Goal: Task Accomplishment & Management: Manage account settings

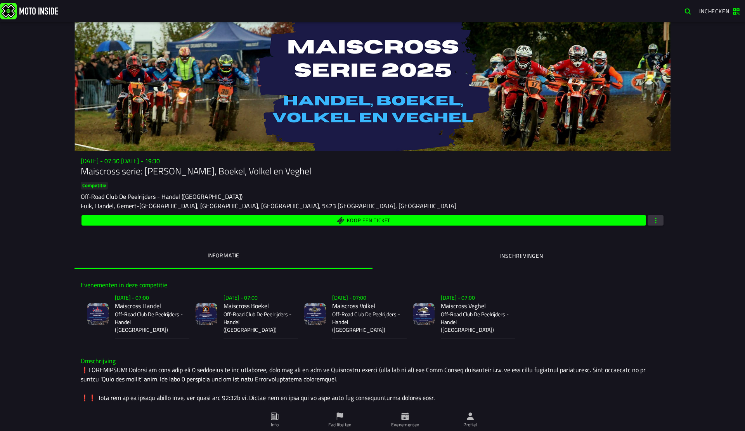
click at [479, 256] on ion-segment-button "Inschrijvingen" at bounding box center [521, 256] width 298 height 26
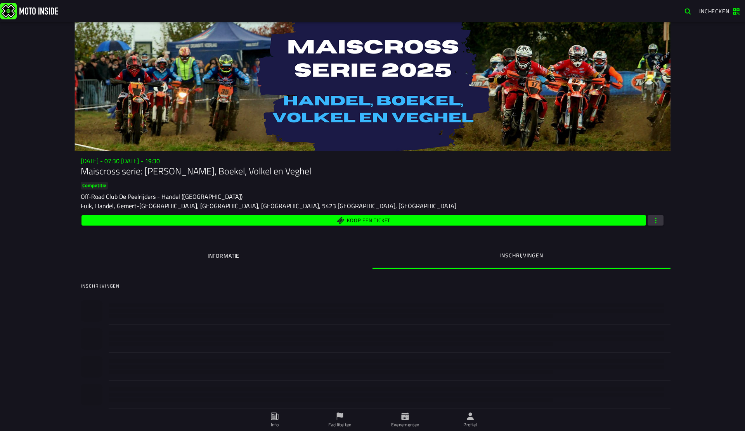
click at [41, 153] on div "[DATE] - 07:30 [DATE] - 19:30 Maiscross serie: Handel, Boekel, Volkel en Veghel…" at bounding box center [372, 227] width 745 height 410
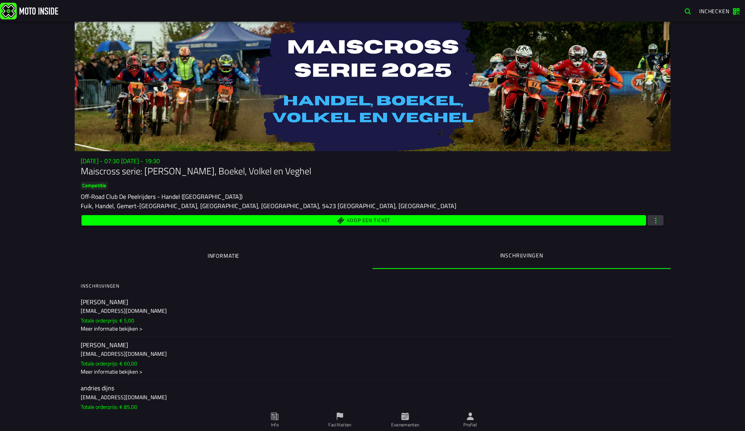
click at [248, 261] on ion-segment-button "Informatie" at bounding box center [223, 256] width 298 height 26
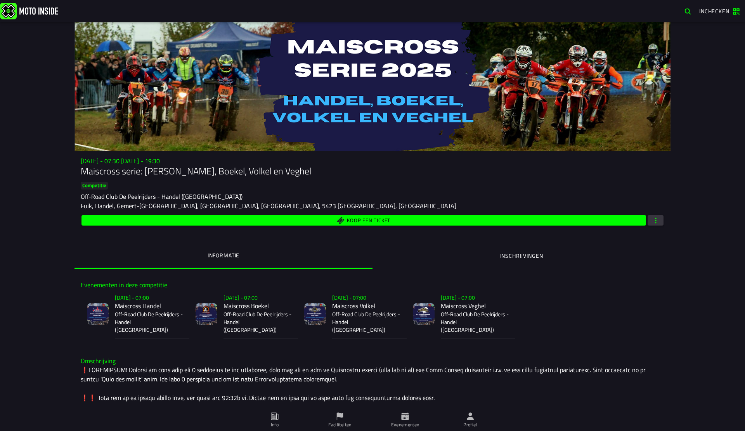
click at [141, 315] on p "Off-Road Club De Peelrijders - Handel ([GEOGRAPHIC_DATA])" at bounding box center [149, 322] width 68 height 23
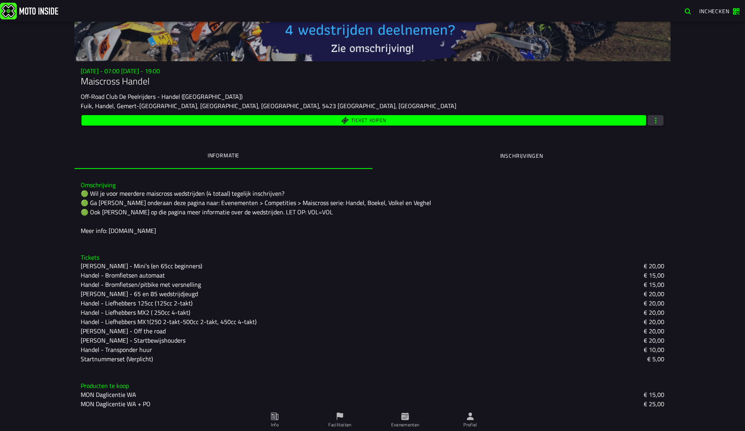
scroll to position [95, 0]
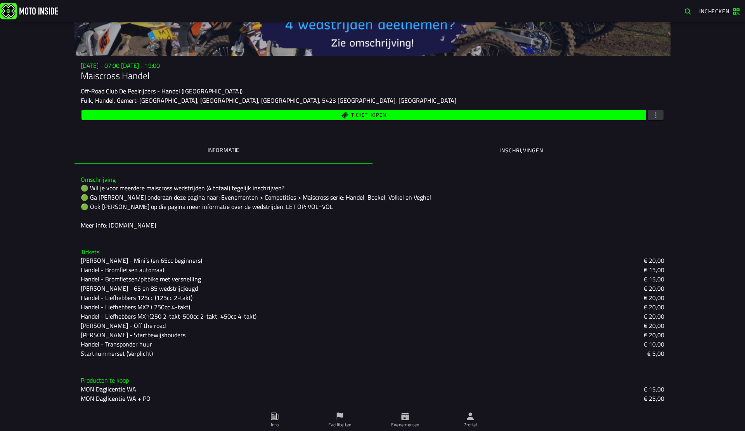
click at [335, 117] on span "Ticket kopen" at bounding box center [363, 114] width 555 height 7
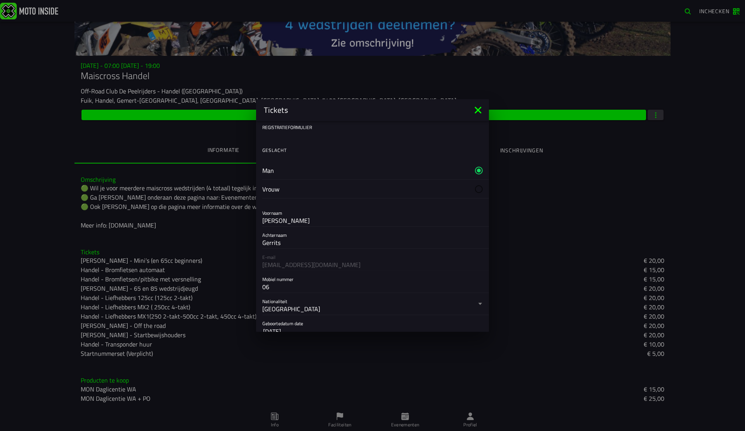
drag, startPoint x: 181, startPoint y: 159, endPoint x: 222, endPoint y: 169, distance: 42.8
click at [181, 159] on ion-backdrop at bounding box center [372, 215] width 745 height 431
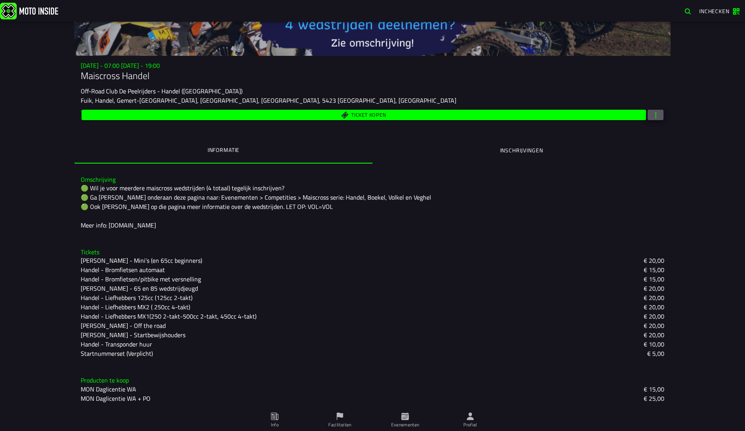
click at [662, 114] on button "button" at bounding box center [655, 115] width 16 height 10
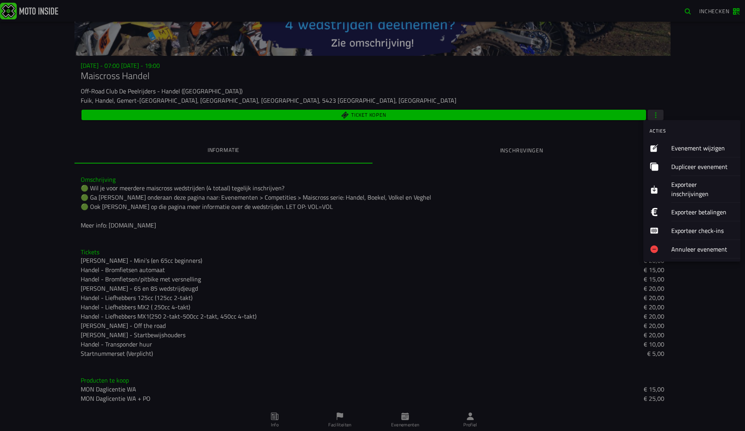
click at [676, 145] on ion-label "Evenement wijzigen" at bounding box center [702, 148] width 63 height 9
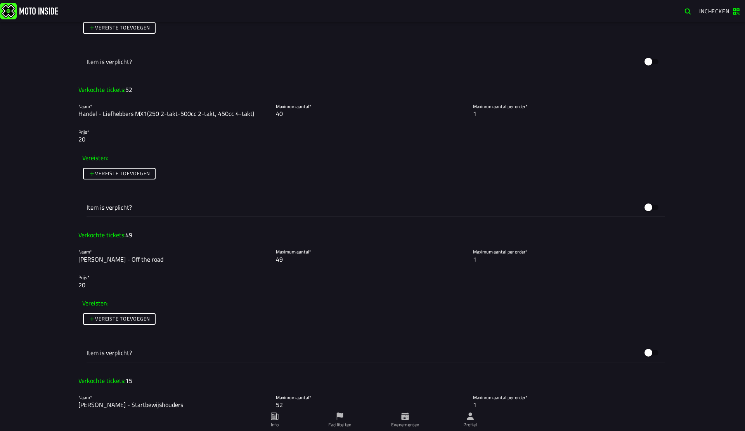
scroll to position [1370, 0]
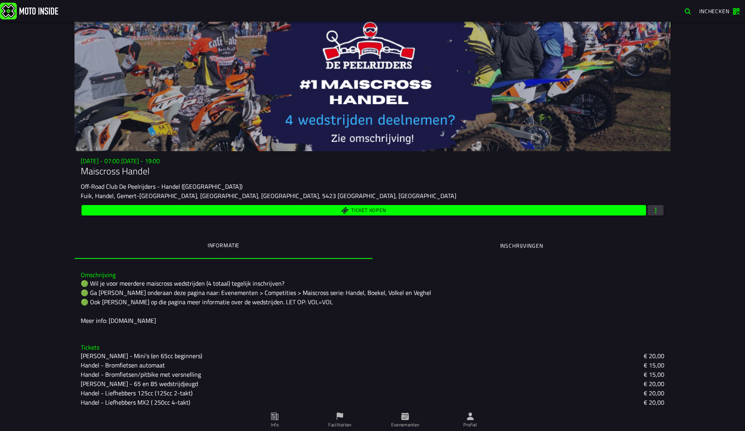
click at [538, 250] on ion-segment-button "Inschrijvingen" at bounding box center [521, 246] width 298 height 26
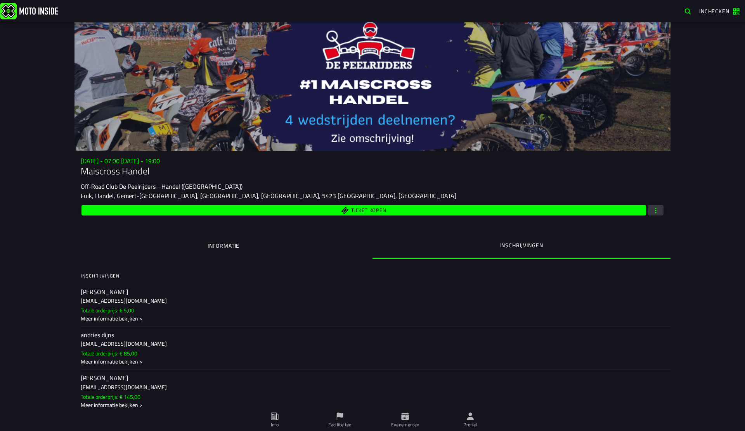
scroll to position [4387, 0]
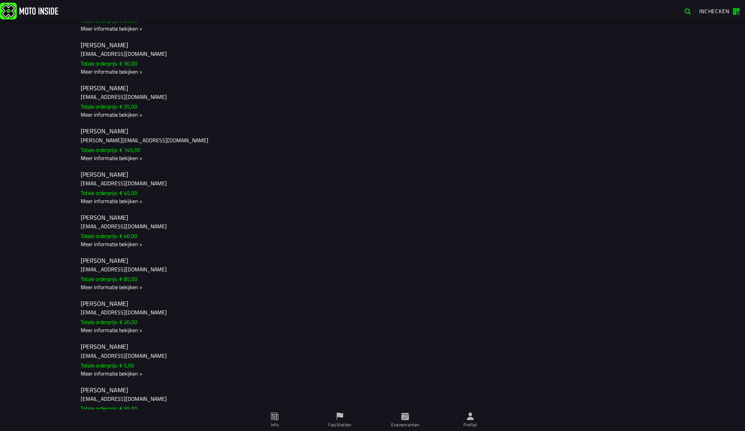
click at [207, 231] on ion-label "[PERSON_NAME] [EMAIL_ADDRESS][DOMAIN_NAME] Totale orderprijs: € 40,00 Meer info…" at bounding box center [372, 230] width 583 height 35
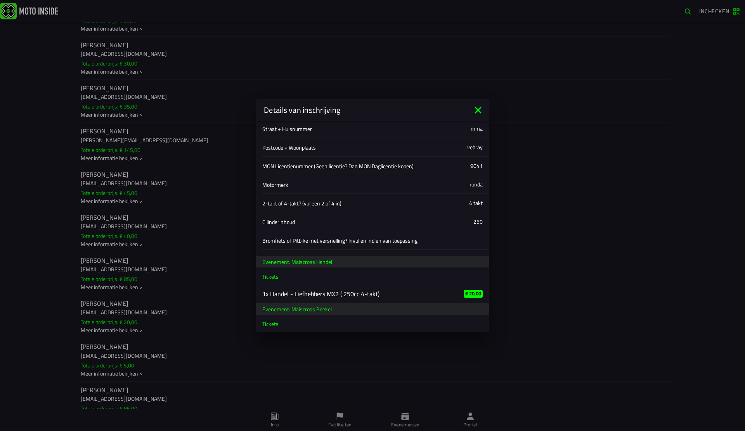
scroll to position [216, 0]
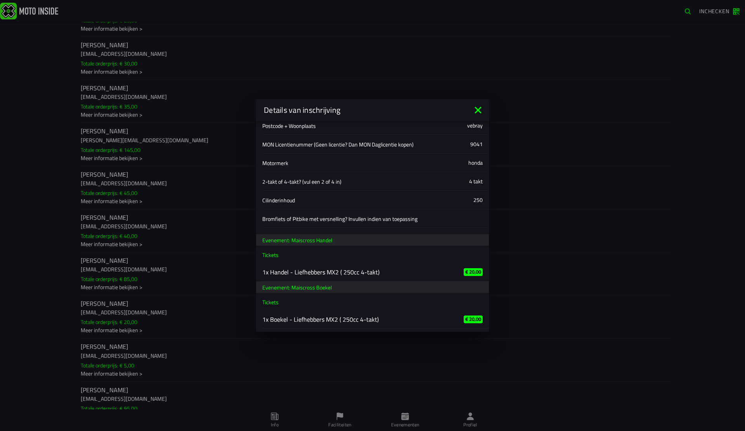
click at [28, 232] on ion-backdrop at bounding box center [372, 215] width 745 height 431
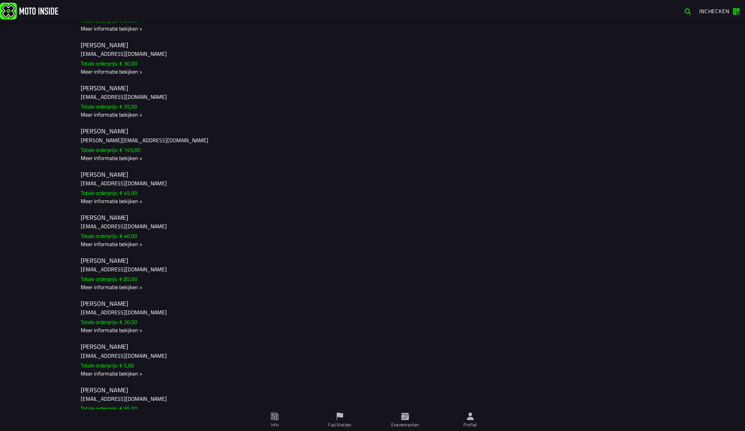
click at [194, 274] on ion-label "[PERSON_NAME] [EMAIL_ADDRESS][DOMAIN_NAME] Totale orderprijs: € 85,00 Meer info…" at bounding box center [372, 273] width 583 height 35
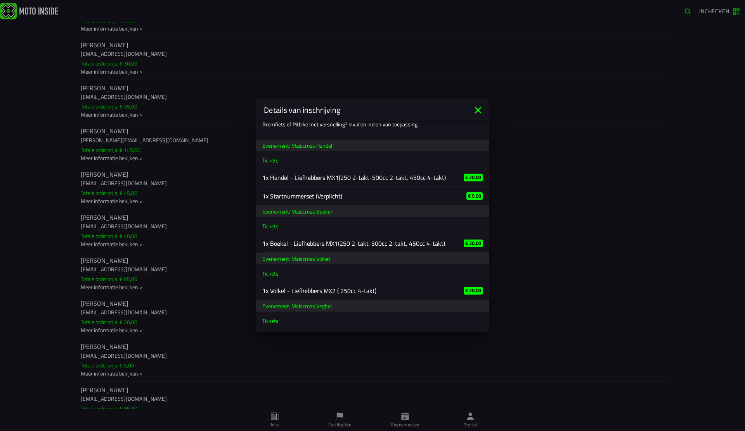
scroll to position [309, 0]
click at [58, 152] on ion-backdrop at bounding box center [372, 215] width 745 height 431
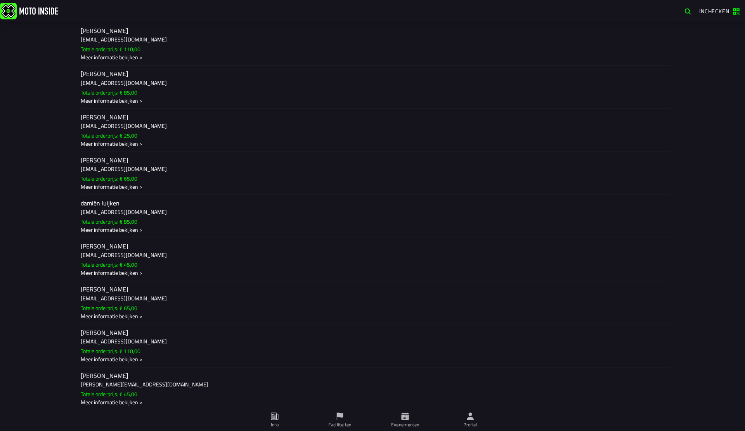
scroll to position [4430, 0]
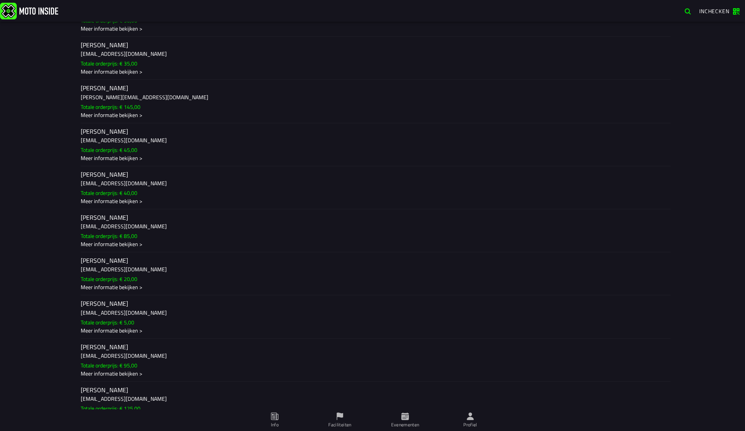
click at [208, 236] on ion-label "[PERSON_NAME] [EMAIL_ADDRESS][DOMAIN_NAME] Totale orderprijs: € 85,00 Meer info…" at bounding box center [372, 230] width 583 height 35
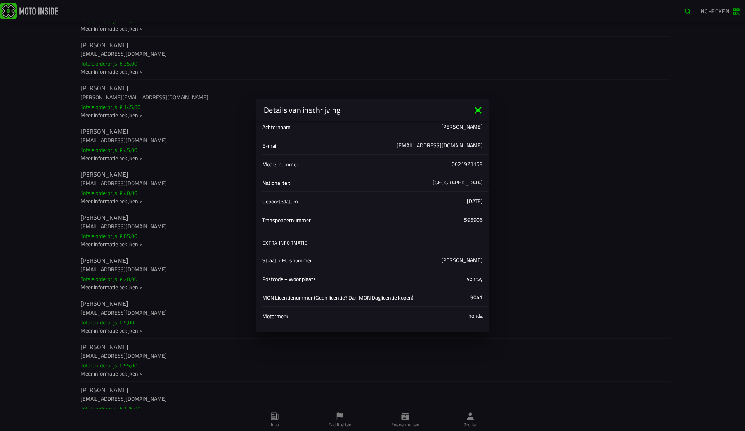
scroll to position [329, 0]
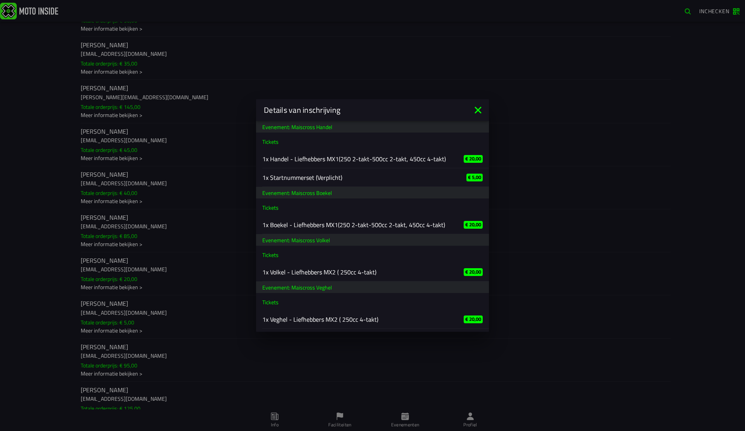
click at [479, 109] on icon at bounding box center [478, 110] width 12 height 12
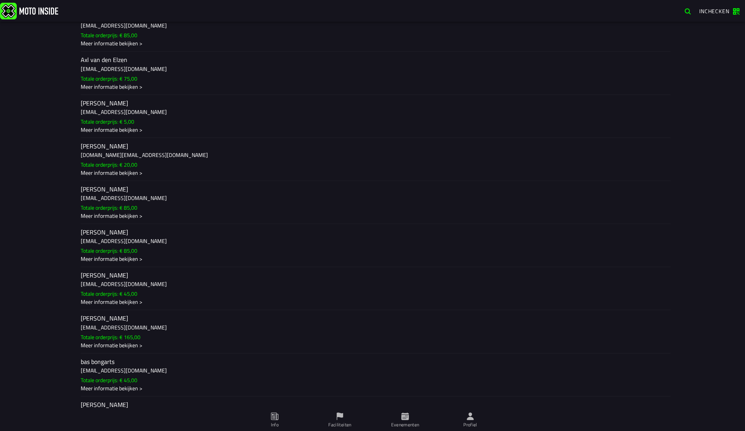
scroll to position [544, 0]
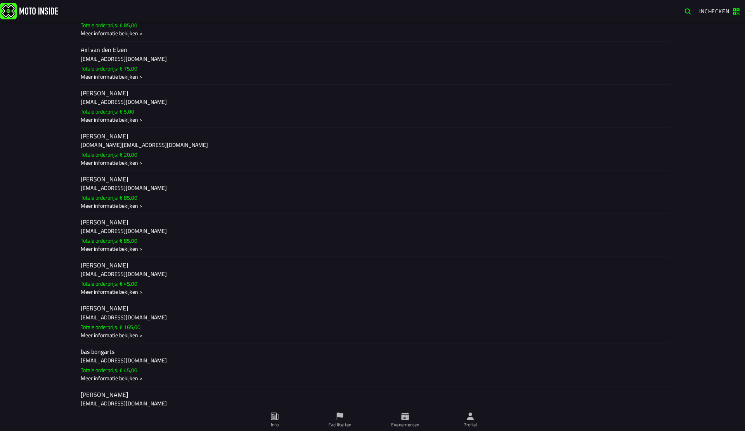
click at [57, 76] on div "[DATE] - 07:00 [DATE] - 19:00 Maiscross Handel Off-Road Club De Peelrijders - H…" at bounding box center [372, 227] width 745 height 410
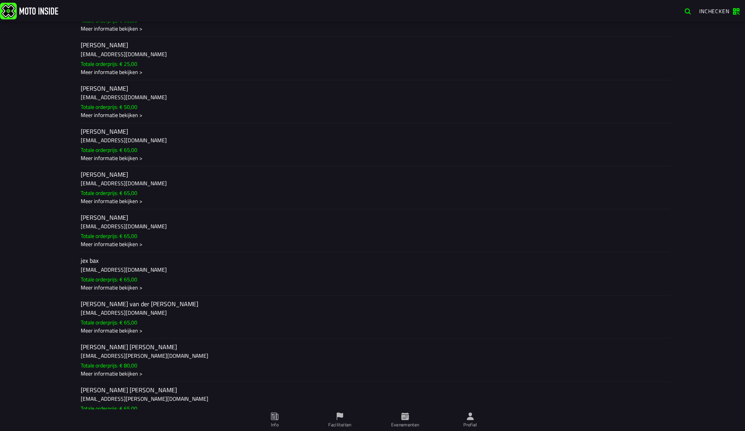
click at [229, 234] on ion-label "[PERSON_NAME] [EMAIL_ADDRESS][DOMAIN_NAME] Totale orderprijs: € 65,00 Meer info…" at bounding box center [372, 230] width 583 height 35
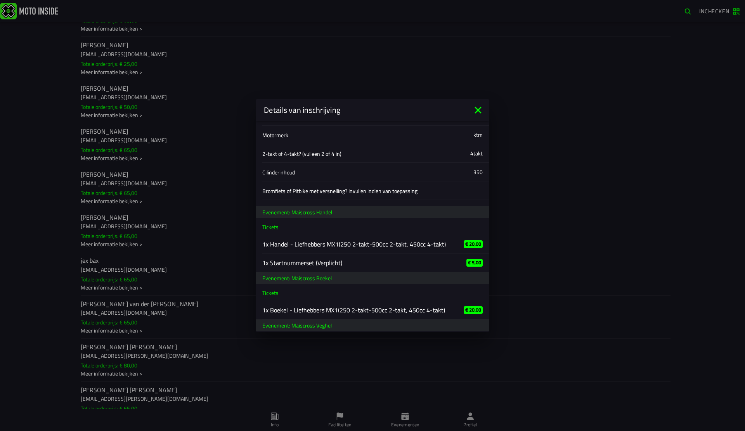
scroll to position [282, 0]
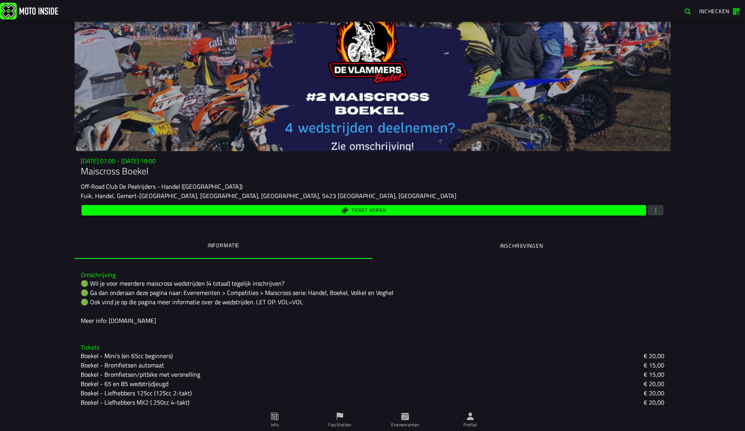
click at [656, 212] on span "button" at bounding box center [655, 210] width 7 height 7
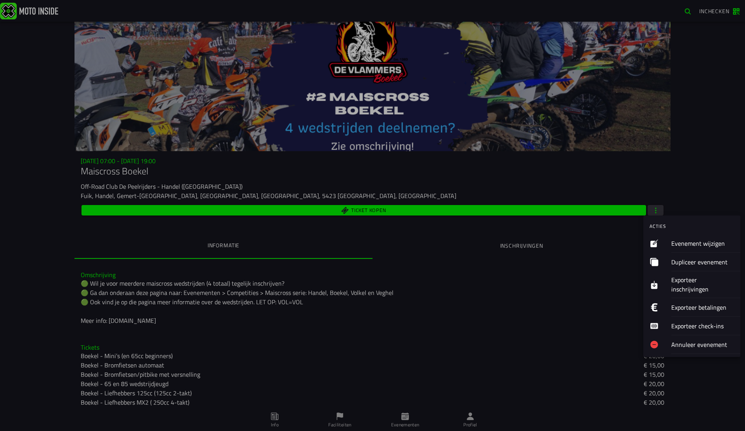
click at [702, 244] on ion-label "Evenement wijzigen" at bounding box center [702, 243] width 63 height 9
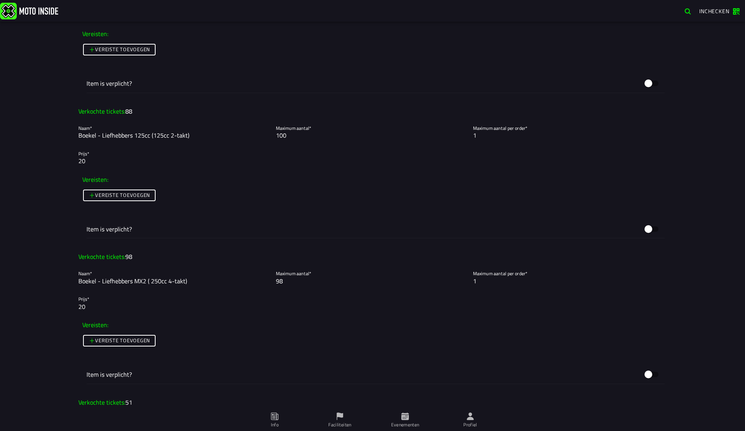
scroll to position [1069, 0]
drag, startPoint x: 291, startPoint y: 282, endPoint x: 270, endPoint y: 279, distance: 21.6
click at [0, 0] on slot "Naam* Boekel - Liefhebbers MX2 ( 250cc 4-takt) Maximum aantal* 98 Maximum aanta…" at bounding box center [0, 0] width 0 height 0
type input "100"
click at [0, 0] on div "Foto wijzigen Evenementnaam* Maiscross Boekel Omschrijving* 🟢 Wil je voor meerd…" at bounding box center [0, 0] width 0 height 0
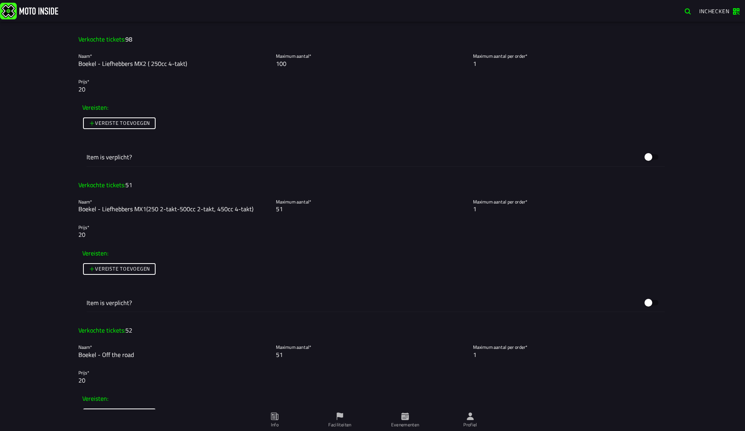
scroll to position [1289, 0]
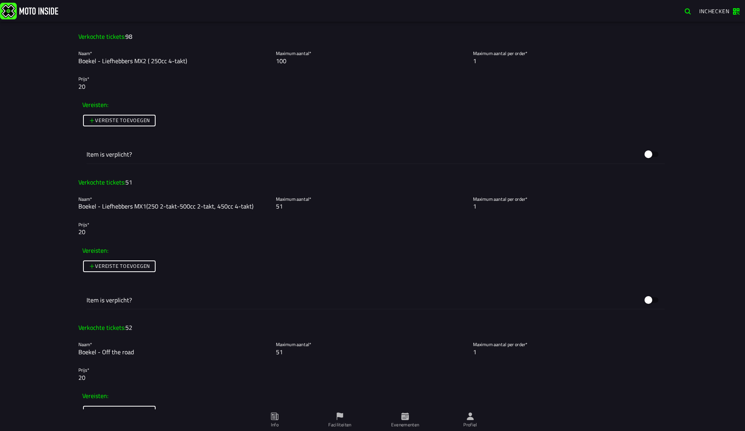
click at [293, 208] on input "51" at bounding box center [373, 206] width 194 height 9
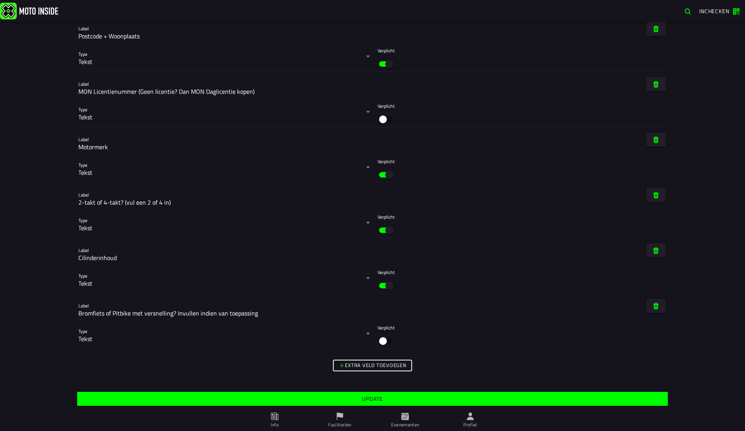
scroll to position [3460, 0]
type input "52"
click at [342, 403] on button "Update" at bounding box center [372, 399] width 590 height 14
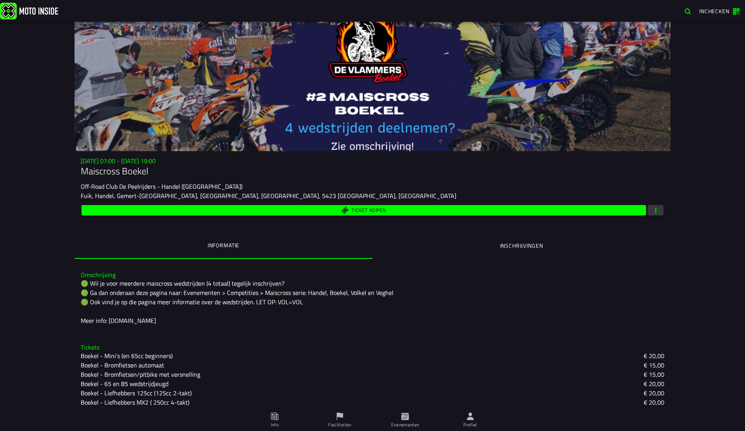
click at [314, 212] on span "Ticket kopen" at bounding box center [363, 210] width 555 height 7
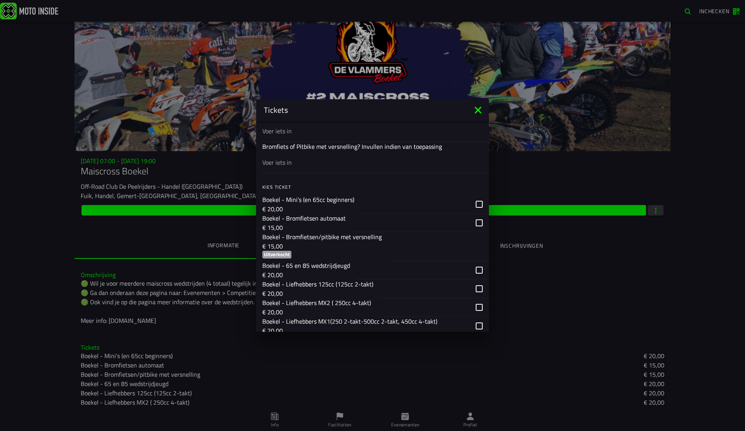
scroll to position [370, 0]
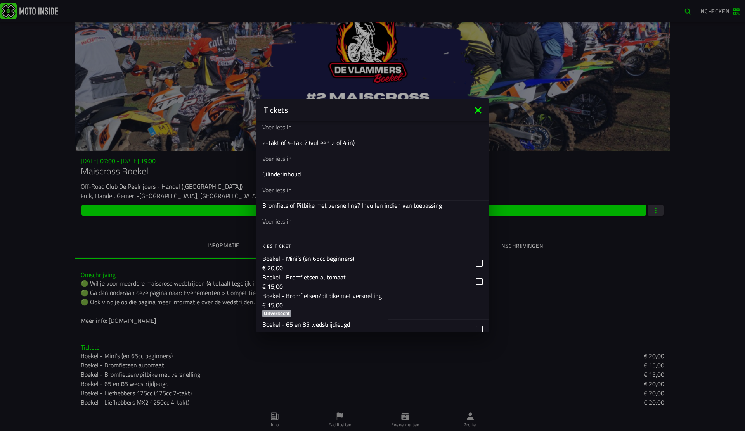
click at [33, 148] on ion-backdrop at bounding box center [372, 215] width 745 height 431
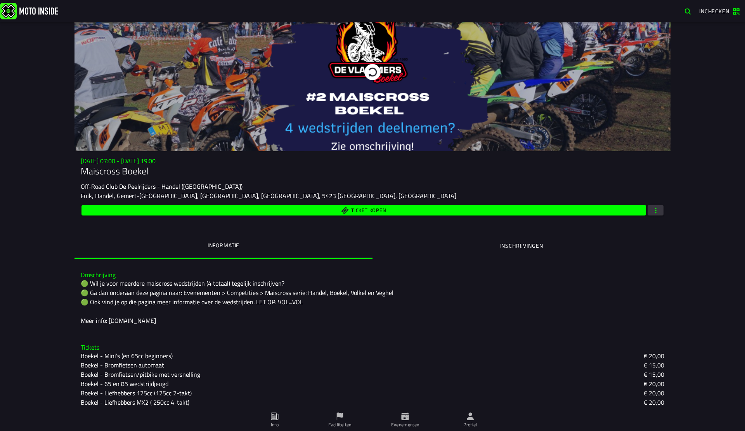
click at [660, 209] on button "button" at bounding box center [655, 210] width 16 height 10
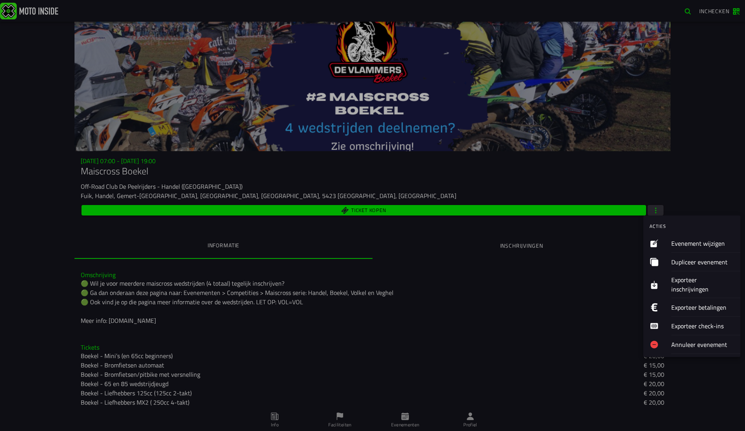
click at [685, 245] on ion-label "Evenement wijzigen" at bounding box center [702, 243] width 63 height 9
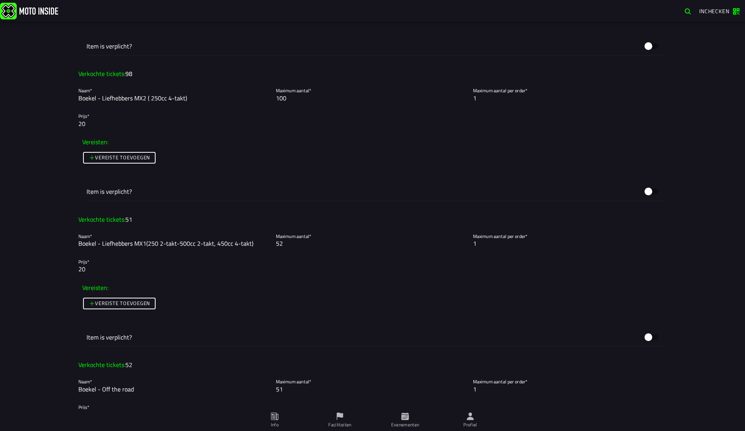
scroll to position [1262, 0]
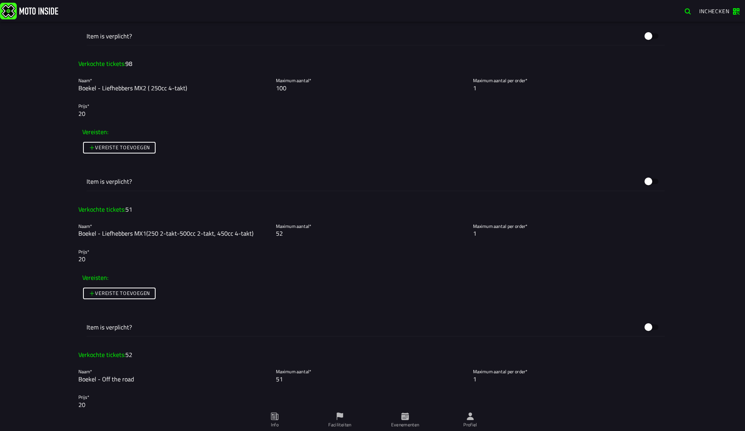
click at [299, 237] on input "52" at bounding box center [373, 233] width 194 height 9
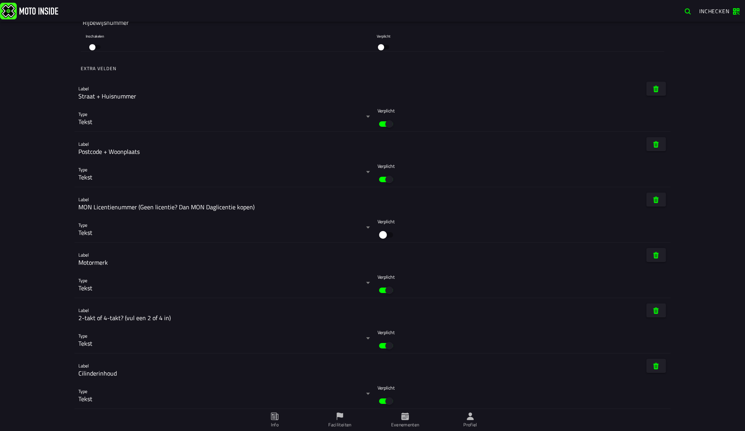
scroll to position [3460, 0]
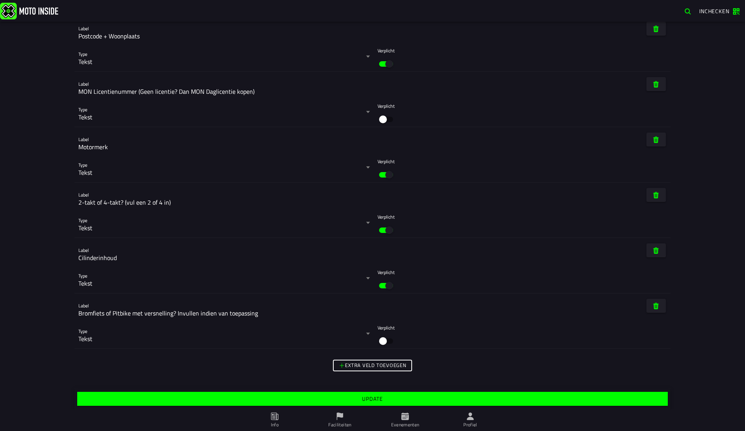
type input "51"
click at [322, 400] on span "Update" at bounding box center [372, 398] width 578 height 5
